Goal: Information Seeking & Learning: Find specific fact

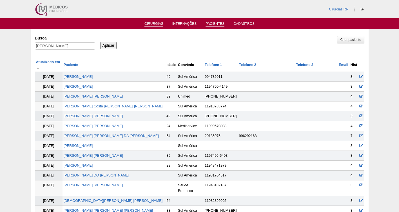
click at [155, 26] on link "Cirurgias" at bounding box center [153, 24] width 19 height 5
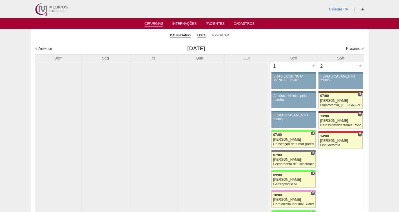
click at [200, 35] on link "Lista" at bounding box center [201, 35] width 8 height 4
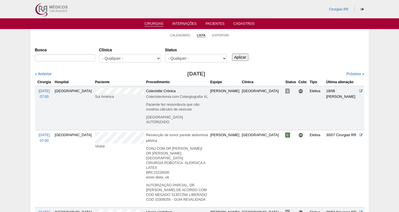
click at [154, 23] on link "Cirurgias" at bounding box center [153, 24] width 19 height 5
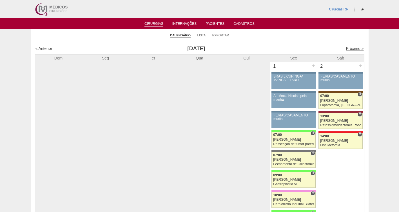
click at [348, 47] on link "Próximo »" at bounding box center [355, 48] width 18 height 5
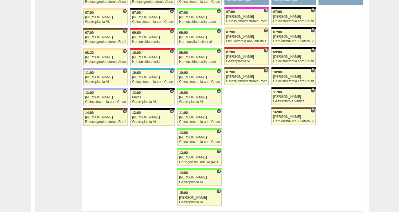
scroll to position [107, 0]
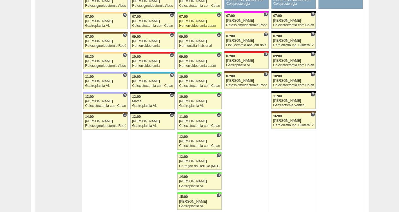
click at [193, 21] on div "[PERSON_NAME]" at bounding box center [199, 21] width 41 height 4
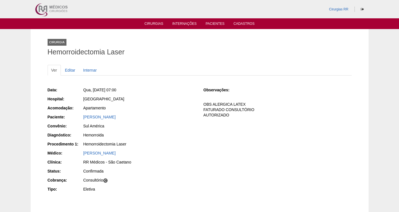
drag, startPoint x: 120, startPoint y: 118, endPoint x: 82, endPoint y: 119, distance: 37.4
click at [82, 119] on div "Paciente: [PERSON_NAME]" at bounding box center [122, 117] width 148 height 7
copy div "Paciente: [PERSON_NAME]"
